Goal: Information Seeking & Learning: Learn about a topic

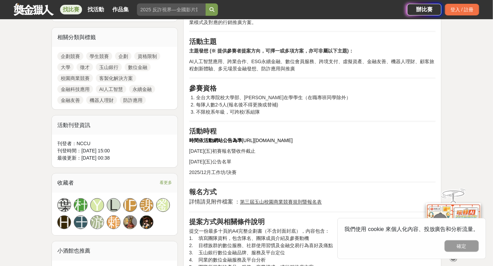
scroll to position [304, 0]
click at [247, 113] on li "不限校系年級，可跨校/系組隊" at bounding box center [316, 112] width 240 height 7
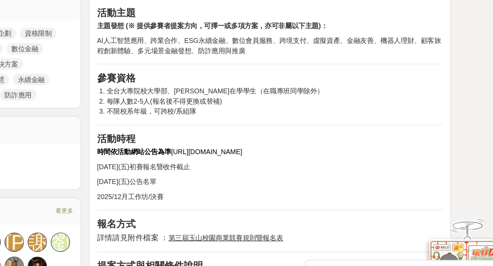
click at [229, 65] on span "AI人工智慧應用、跨業合作、ESG永續金融、數位會員服務、跨境支付、虛擬資產、金融友善、機器人理財、顧客旅程創新體驗、多元場景金融發想、防詐應用與推廣" at bounding box center [312, 65] width 246 height 13
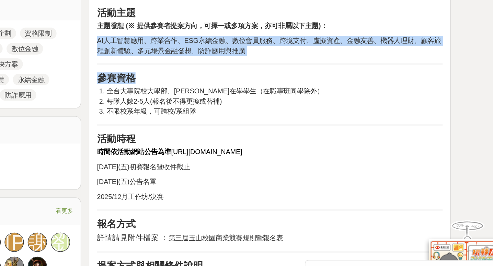
drag, startPoint x: 229, startPoint y: 65, endPoint x: 227, endPoint y: 124, distance: 59.1
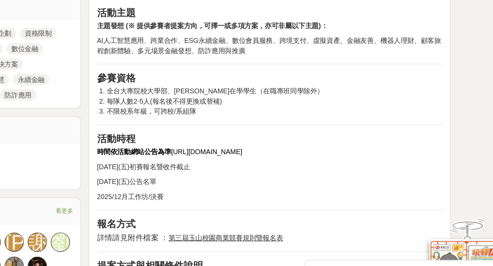
drag, startPoint x: 227, startPoint y: 124, endPoint x: 225, endPoint y: 99, distance: 25.4
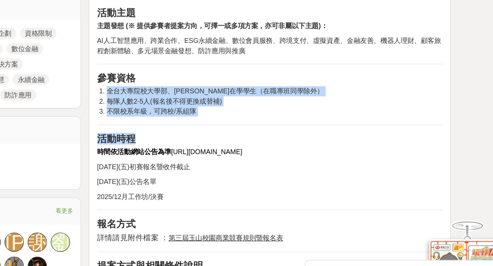
click at [225, 99] on li "全台大專院校大學部、碩博在學學生（在職專班同學除外）" at bounding box center [316, 97] width 240 height 7
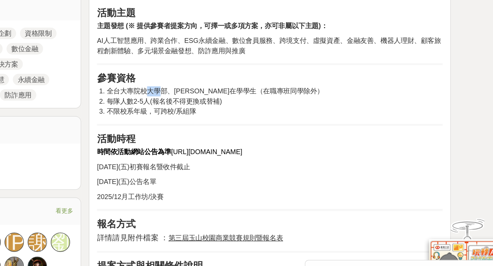
click at [225, 99] on li "全台大專院校大學部、碩博在學學生（在職專班同學除外）" at bounding box center [316, 97] width 240 height 7
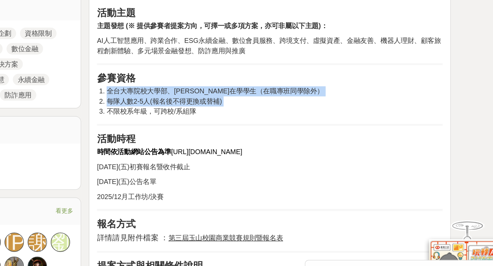
drag, startPoint x: 225, startPoint y: 99, endPoint x: 229, endPoint y: 122, distance: 23.0
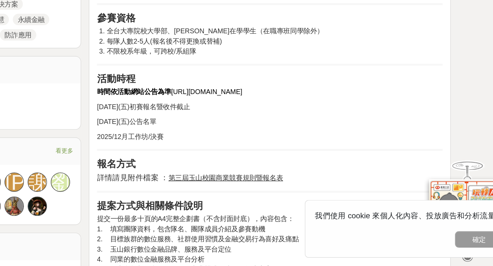
click at [229, 164] on p "2025/11/28(五)公告名單" at bounding box center [312, 162] width 247 height 7
drag, startPoint x: 229, startPoint y: 122, endPoint x: 226, endPoint y: 131, distance: 10.2
click at [226, 131] on h2 "活動時程" at bounding box center [312, 131] width 247 height 8
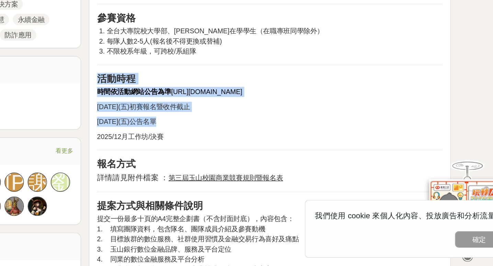
drag, startPoint x: 226, startPoint y: 131, endPoint x: 233, endPoint y: 170, distance: 39.8
click at [233, 170] on p "2025/12月工作坊/決賽" at bounding box center [312, 172] width 247 height 7
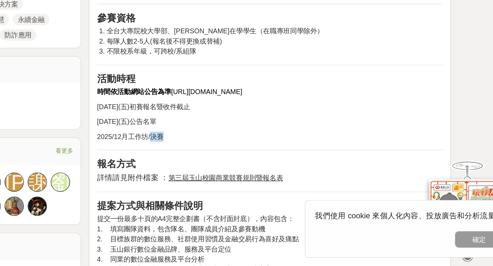
click at [233, 170] on p "2025/12月工作坊/決賽" at bounding box center [312, 172] width 247 height 7
drag, startPoint x: 233, startPoint y: 170, endPoint x: 233, endPoint y: 150, distance: 19.9
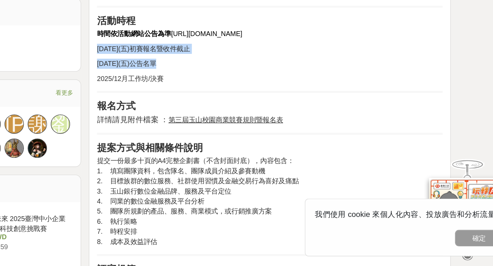
scroll to position [426, 0]
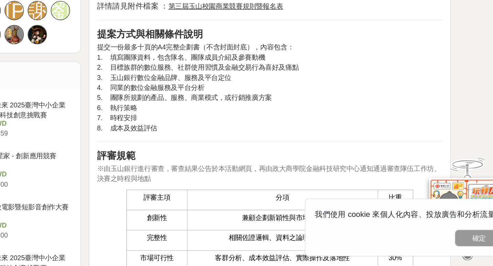
click at [233, 151] on p "提交一份最多十頁的A4完整企劃書（不含封面封底），內容包含： 1. 填寫團隊資料，包含隊名、團隊成員介紹及參賽動機 2. 目標族群的數位服務、社群使用習慣及金…" at bounding box center [312, 138] width 247 height 65
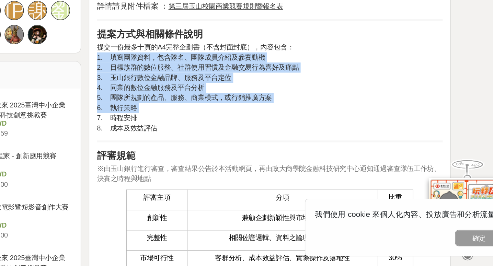
drag, startPoint x: 233, startPoint y: 150, endPoint x: 221, endPoint y: 110, distance: 41.7
click at [221, 110] on p "提交一份最多十頁的A4完整企劃書（不含封面封底），內容包含： 1. 填寫團隊資料，包含隊名、團隊成員介紹及參賽動機 2. 目標族群的數位服務、社群使用習慣及金…" at bounding box center [312, 138] width 247 height 65
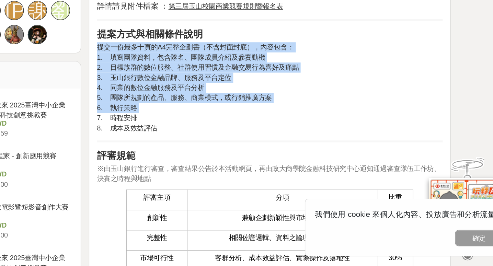
click at [221, 110] on p "提交一份最多十頁的A4完整企劃書（不含封面封底），內容包含： 1. 填寫團隊資料，包含隊名、團隊成員介紹及參賽動機 2. 目標族群的數位服務、社群使用習慣及金…" at bounding box center [312, 138] width 247 height 65
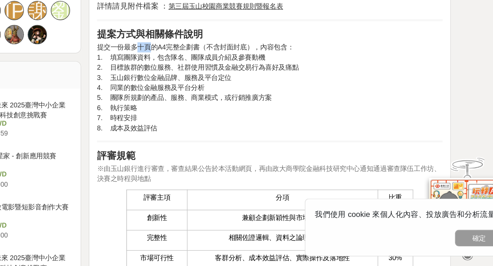
click at [221, 110] on p "提交一份最多十頁的A4完整企劃書（不含封面封底），內容包含： 1. 填寫團隊資料，包含隊名、團隊成員介紹及參賽動機 2. 目標族群的數位服務、社群使用習慣及金…" at bounding box center [312, 138] width 247 height 65
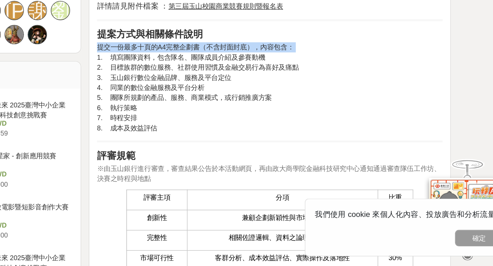
click at [221, 110] on p "提交一份最多十頁的A4完整企劃書（不含封面封底），內容包含： 1. 填寫團隊資料，包含隊名、團隊成員介紹及參賽動機 2. 目標族群的數位服務、社群使用習慣及金…" at bounding box center [312, 138] width 247 height 65
drag, startPoint x: 221, startPoint y: 110, endPoint x: 229, endPoint y: 145, distance: 35.4
click at [229, 145] on p "提交一份最多十頁的A4完整企劃書（不含封面封底），內容包含： 1. 填寫團隊資料，包含隊名、團隊成員介紹及參賽動機 2. 目標族群的數位服務、社群使用習慣及金…" at bounding box center [312, 138] width 247 height 65
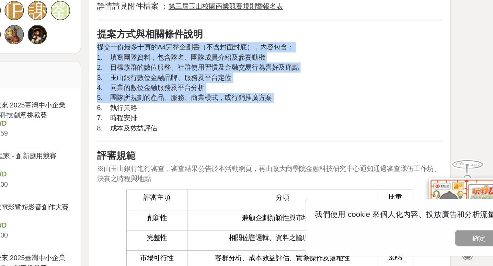
click at [229, 145] on p "提交一份最多十頁的A4完整企劃書（不含封面封底），內容包含： 1. 填寫團隊資料，包含隊名、團隊成員介紹及參賽動機 2. 目標族群的數位服務、社群使用習慣及金…" at bounding box center [312, 138] width 247 height 65
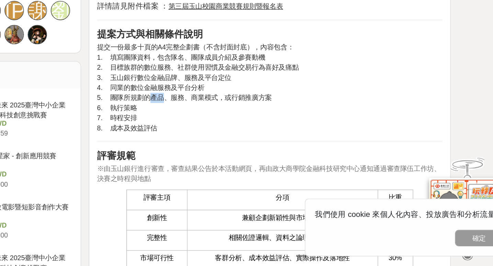
click at [229, 145] on p "提交一份最多十頁的A4完整企劃書（不含封面封底），內容包含： 1. 填寫團隊資料，包含隊名、團隊成員介紹及參賽動機 2. 目標族群的數位服務、社群使用習慣及金…" at bounding box center [312, 138] width 247 height 65
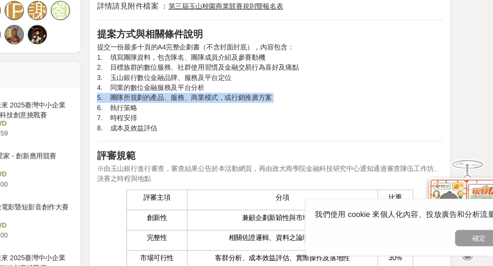
drag, startPoint x: 229, startPoint y: 145, endPoint x: 228, endPoint y: 118, distance: 27.1
click at [228, 118] on p "提交一份最多十頁的A4完整企劃書（不含封面封底），內容包含： 1. 填寫團隊資料，包含隊名、團隊成員介紹及參賽動機 2. 目標族群的數位服務、社群使用習慣及金…" at bounding box center [312, 138] width 247 height 65
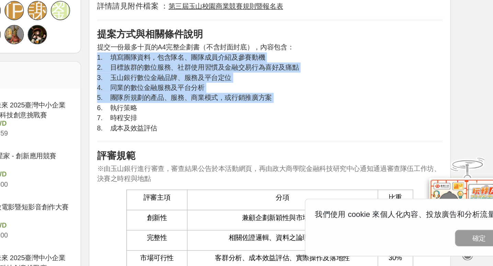
click at [228, 118] on p "提交一份最多十頁的A4完整企劃書（不含封面封底），內容包含： 1. 填寫團隊資料，包含隊名、團隊成員介紹及參賽動機 2. 目標族群的數位服務、社群使用習慣及金…" at bounding box center [312, 138] width 247 height 65
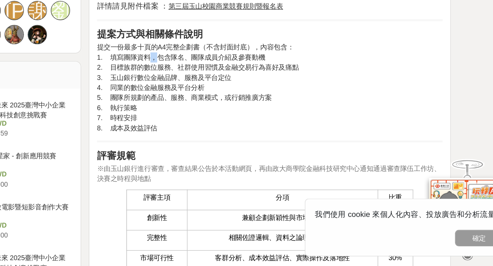
click at [228, 118] on p "提交一份最多十頁的A4完整企劃書（不含封面封底），內容包含： 1. 填寫團隊資料，包含隊名、團隊成員介紹及參賽動機 2. 目標族群的數位服務、社群使用習慣及金…" at bounding box center [312, 138] width 247 height 65
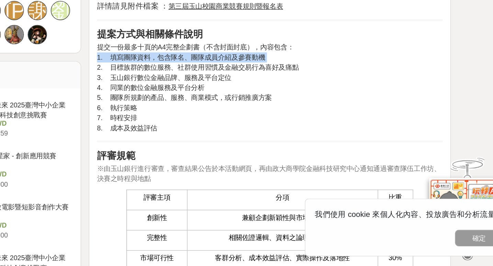
click at [228, 118] on p "提交一份最多十頁的A4完整企劃書（不含封面封底），內容包含： 1. 填寫團隊資料，包含隊名、團隊成員介紹及參賽動機 2. 目標族群的數位服務、社群使用習慣及金…" at bounding box center [312, 138] width 247 height 65
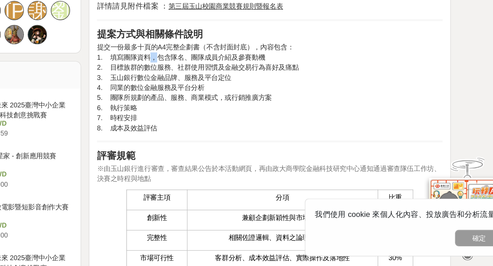
click at [228, 118] on p "提交一份最多十頁的A4完整企劃書（不含封面封底），內容包含： 1. 填寫團隊資料，包含隊名、團隊成員介紹及參賽動機 2. 目標族群的數位服務、社群使用習慣及金…" at bounding box center [312, 138] width 247 height 65
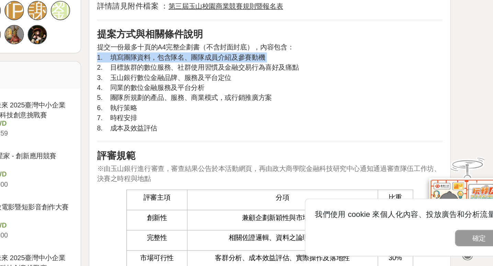
drag, startPoint x: 228, startPoint y: 118, endPoint x: 225, endPoint y: 166, distance: 48.6
click at [225, 166] on p "提交一份最多十頁的A4完整企劃書（不含封面封底），內容包含： 1. 填寫團隊資料，包含隊名、團隊成員介紹及參賽動機 2. 目標族群的數位服務、社群使用習慣及金…" at bounding box center [312, 138] width 247 height 65
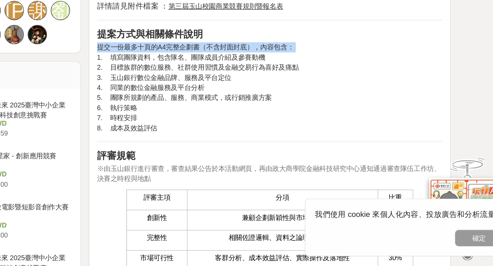
click at [225, 166] on p "提交一份最多十頁的A4完整企劃書（不含封面封底），內容包含： 1. 填寫團隊資料，包含隊名、團隊成員介紹及參賽動機 2. 目標族群的數位服務、社群使用習慣及金…" at bounding box center [312, 138] width 247 height 65
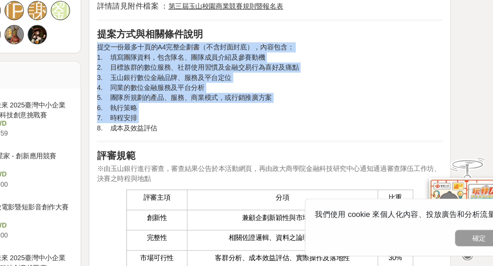
click at [225, 166] on p "提交一份最多十頁的A4完整企劃書（不含封面封底），內容包含： 1. 填寫團隊資料，包含隊名、團隊成員介紹及參賽動機 2. 目標族群的數位服務、社群使用習慣及金…" at bounding box center [312, 138] width 247 height 65
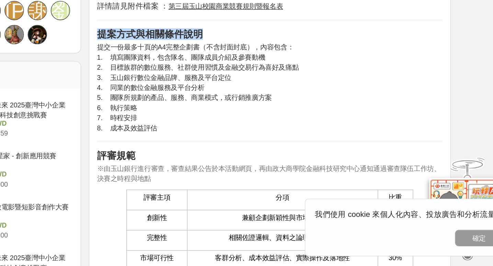
drag, startPoint x: 225, startPoint y: 166, endPoint x: 215, endPoint y: 99, distance: 68.3
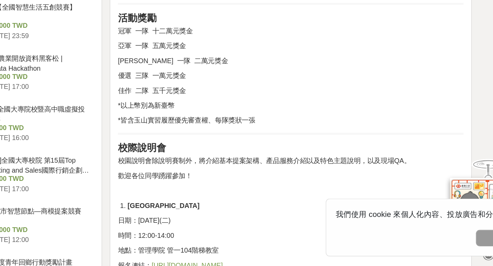
scroll to position [733, 0]
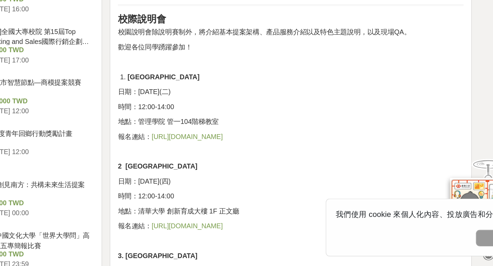
click at [274, 181] on p at bounding box center [312, 184] width 247 height 7
click at [328, 227] on p "地點：清華大學 創新育成大樓 1F 正文廳" at bounding box center [312, 227] width 247 height 7
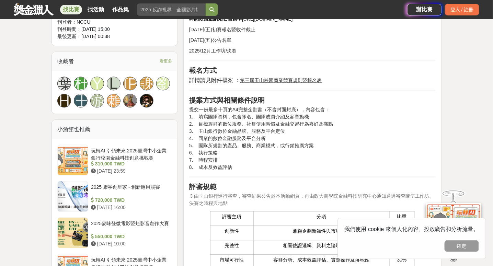
scroll to position [249, 0]
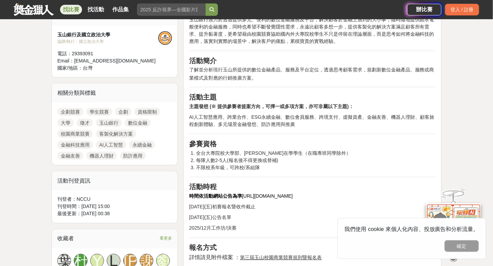
click at [192, 97] on strong "活動主題" at bounding box center [202, 97] width 27 height 8
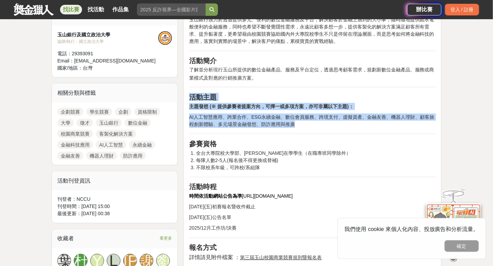
drag, startPoint x: 192, startPoint y: 97, endPoint x: 304, endPoint y: 133, distance: 117.6
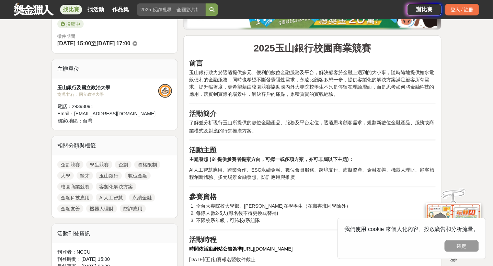
click at [254, 50] on strong "2025玉山銀行校園商業競賽" at bounding box center [312, 48] width 117 height 11
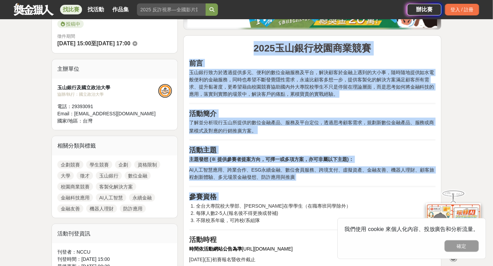
drag, startPoint x: 254, startPoint y: 50, endPoint x: 332, endPoint y: 188, distance: 158.4
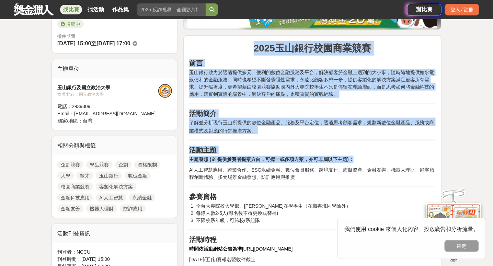
drag, startPoint x: 320, startPoint y: 180, endPoint x: 253, endPoint y: 43, distance: 152.4
copy div "2025玉山銀行校園商業競賽 前言 玉山銀行致力於透過提供多元、便利的數位金融服務及平台，解決顧客於金融上遇到的大小事，隨時隨地提供如水電般便利的金融服務，同…"
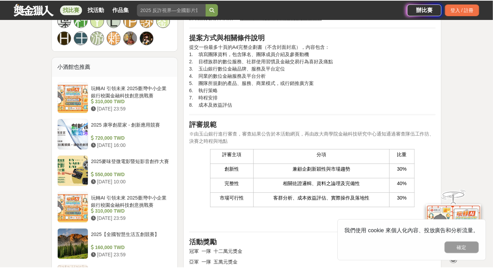
scroll to position [490, 0]
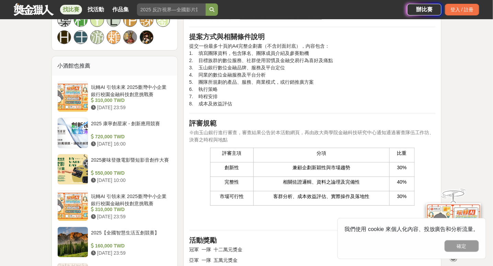
click at [193, 33] on strong "提案方式與相關條件說明" at bounding box center [227, 37] width 76 height 8
drag, startPoint x: 193, startPoint y: 33, endPoint x: 236, endPoint y: 105, distance: 84.2
click at [236, 105] on div "2025玉山銀行校園商業競賽 前言 玉山銀行致力於透過提供多元、便利的數位金融服務及平台，解決顧客於金融上遇到的大小事，隨時隨地提供如水電般便利的金融服務，同…" at bounding box center [312, 212] width 247 height 930
copy strong "提案方式與相關條件說明"
